Goal: Task Accomplishment & Management: Manage account settings

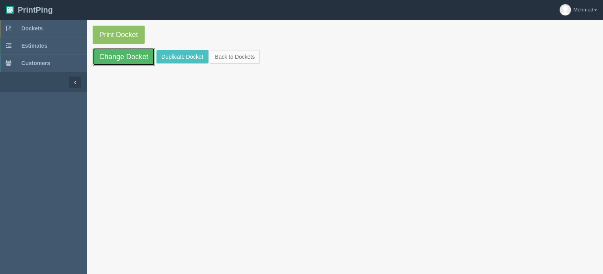
click at [133, 56] on link "Change Docket" at bounding box center [124, 57] width 62 height 18
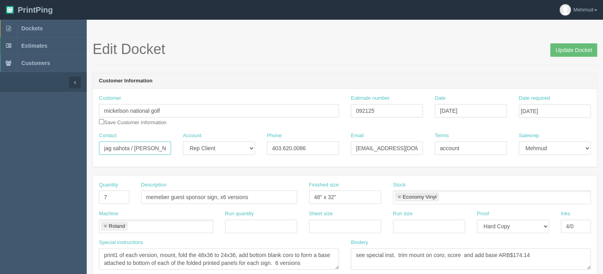
drag, startPoint x: 130, startPoint y: 148, endPoint x: 84, endPoint y: 142, distance: 46.9
type input "[PERSON_NAME]"
drag, startPoint x: 355, startPoint y: 148, endPoint x: 517, endPoint y: 157, distance: 161.8
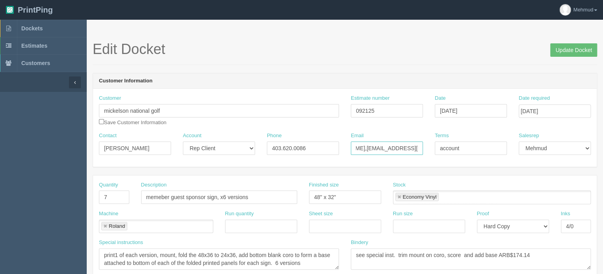
click at [517, 157] on div "Contact [PERSON_NAME] Account -- Existing Client Allrush Client Rep Client Phon…" at bounding box center [345, 146] width 504 height 29
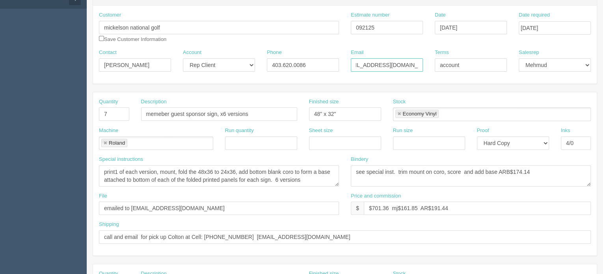
scroll to position [0, 0]
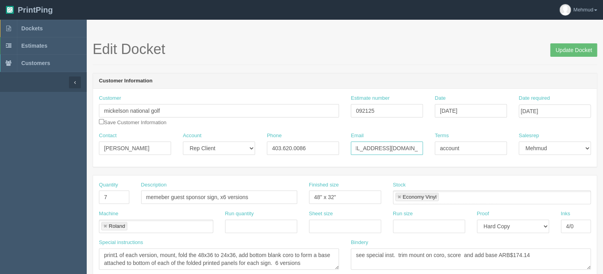
type input "[EMAIL_ADDRESS][DOMAIN_NAME]"
click at [563, 50] on input "Update Docket" at bounding box center [573, 49] width 47 height 13
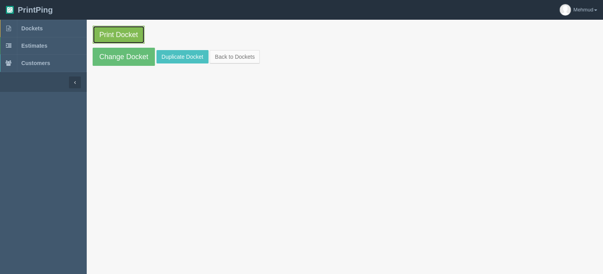
click at [122, 39] on link "Print Docket" at bounding box center [119, 35] width 52 height 18
